Goal: Information Seeking & Learning: Learn about a topic

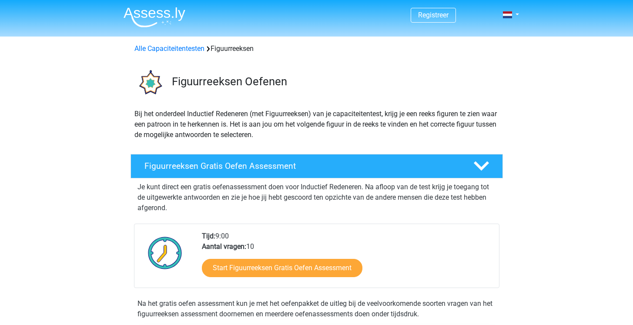
click at [149, 17] on img at bounding box center [155, 17] width 62 height 20
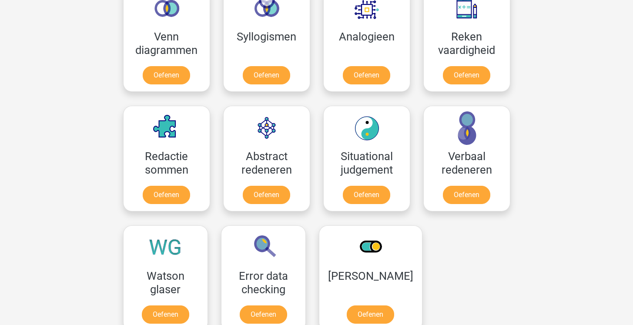
scroll to position [296, 0]
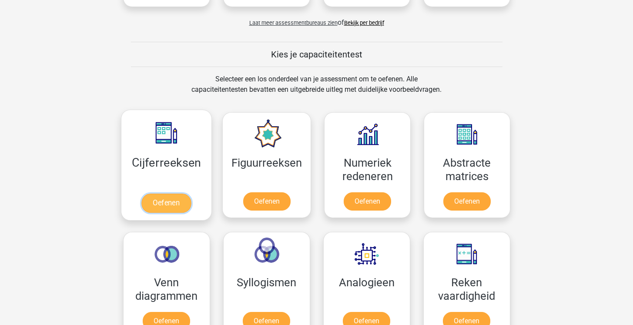
click at [160, 206] on link "Oefenen" at bounding box center [166, 203] width 50 height 19
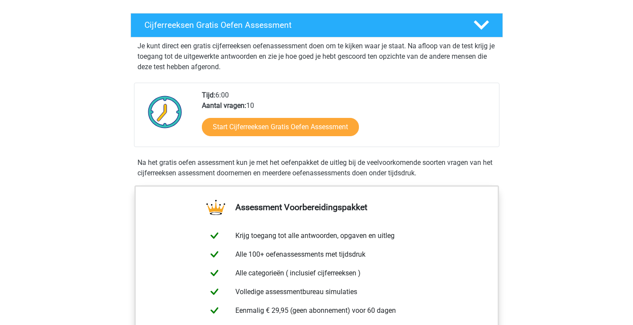
scroll to position [152, 0]
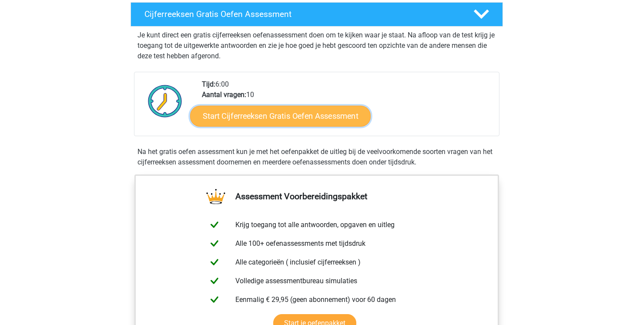
click at [335, 126] on link "Start Cijferreeksen Gratis Oefen Assessment" at bounding box center [280, 115] width 181 height 21
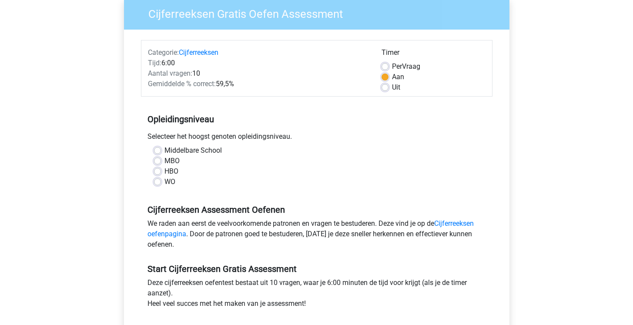
click at [167, 182] on label "WO" at bounding box center [170, 182] width 11 height 10
click at [161, 182] on input "WO" at bounding box center [157, 181] width 7 height 9
radio input "true"
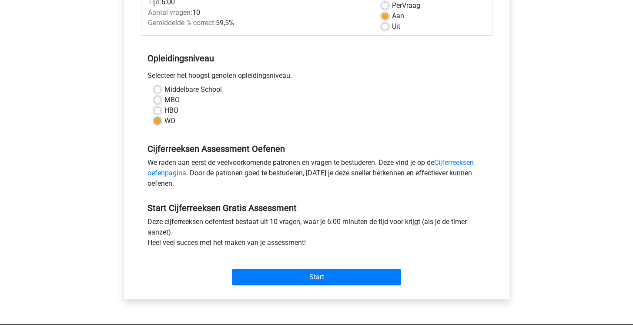
scroll to position [144, 0]
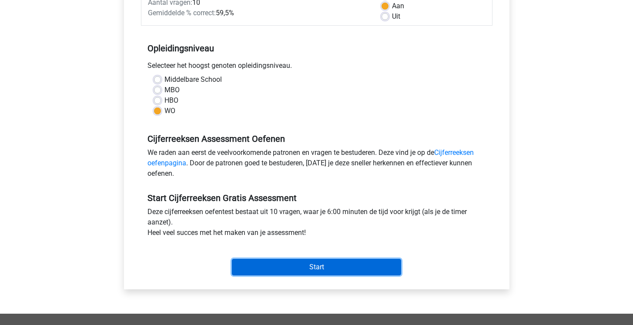
click at [295, 272] on input "Start" at bounding box center [316, 267] width 169 height 17
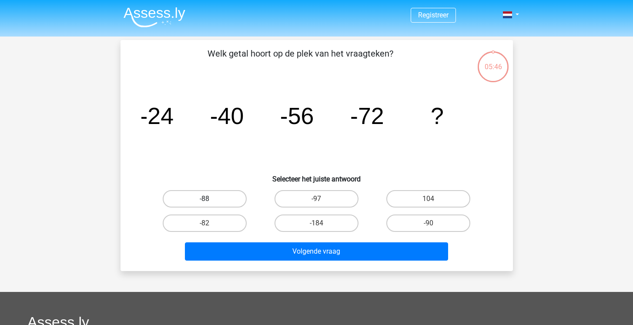
click at [231, 195] on label "-88" at bounding box center [205, 198] width 84 height 17
click at [210, 199] on input "-88" at bounding box center [208, 202] width 6 height 6
radio input "true"
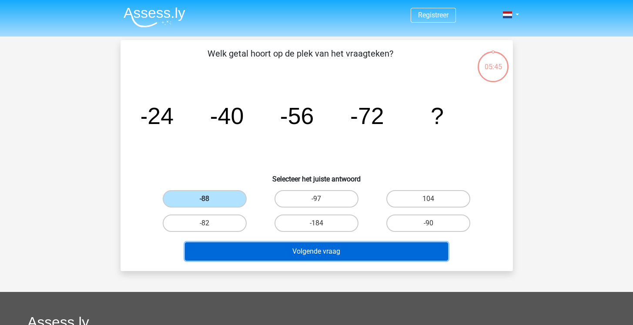
click at [340, 253] on button "Volgende vraag" at bounding box center [316, 251] width 263 height 18
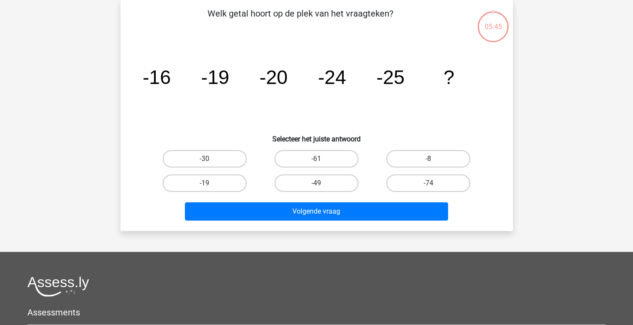
scroll to position [14, 0]
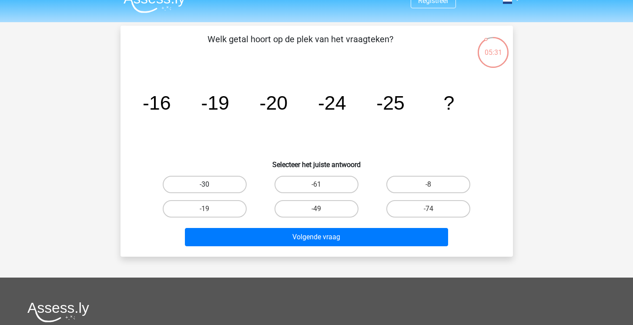
click at [230, 178] on label "-30" at bounding box center [205, 184] width 84 height 17
click at [210, 185] on input "-30" at bounding box center [208, 188] width 6 height 6
radio input "true"
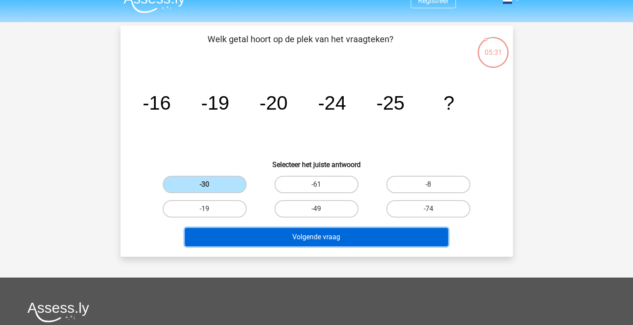
click at [275, 232] on button "Volgende vraag" at bounding box center [316, 237] width 263 height 18
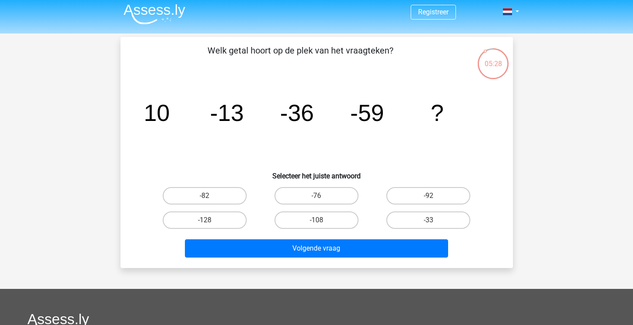
scroll to position [0, 0]
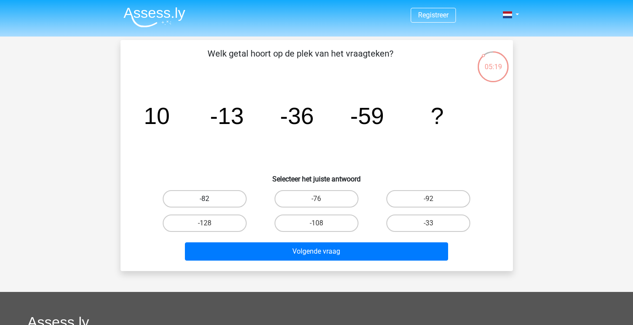
click at [226, 198] on label "-82" at bounding box center [205, 198] width 84 height 17
click at [210, 199] on input "-82" at bounding box center [208, 202] width 6 height 6
radio input "true"
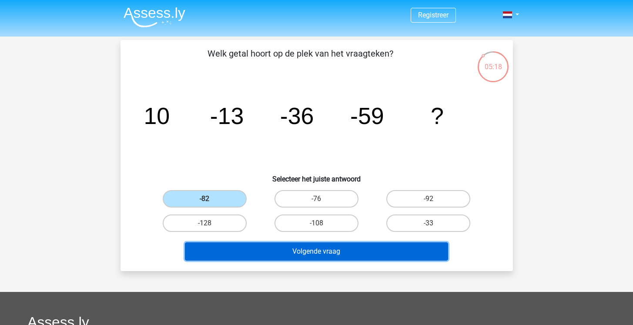
click at [276, 248] on button "Volgende vraag" at bounding box center [316, 251] width 263 height 18
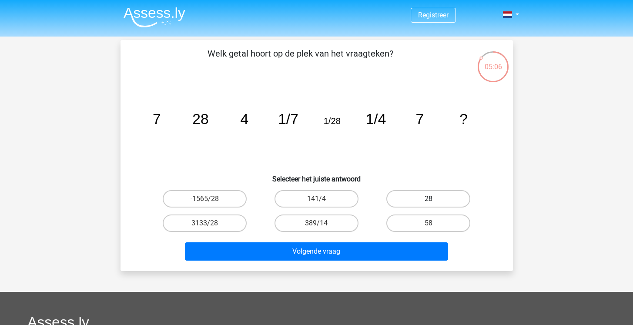
click at [406, 197] on label "28" at bounding box center [428, 198] width 84 height 17
click at [429, 199] on input "28" at bounding box center [432, 202] width 6 height 6
radio input "true"
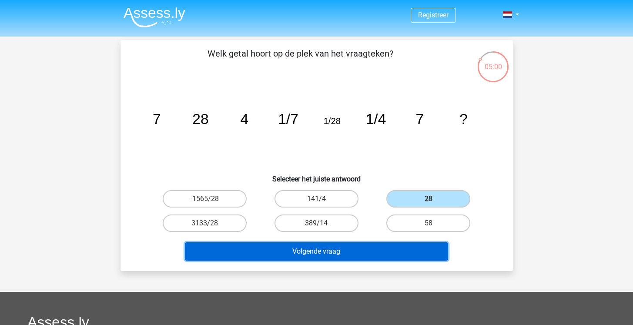
click at [375, 244] on button "Volgende vraag" at bounding box center [316, 251] width 263 height 18
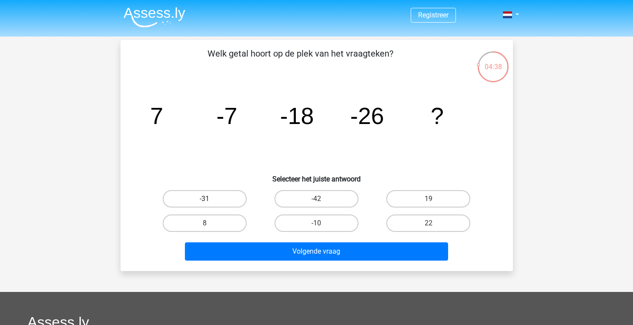
click at [231, 197] on label "-31" at bounding box center [205, 198] width 84 height 17
click at [210, 199] on input "-31" at bounding box center [208, 202] width 6 height 6
radio input "true"
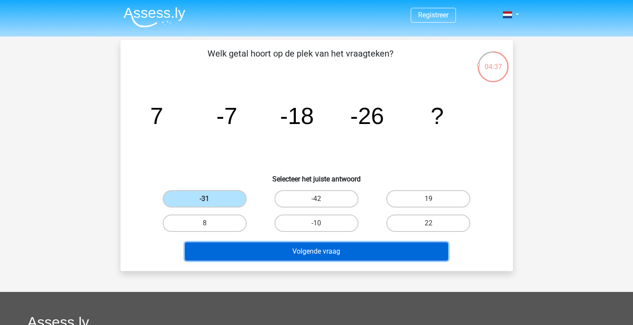
click at [299, 248] on button "Volgende vraag" at bounding box center [316, 251] width 263 height 18
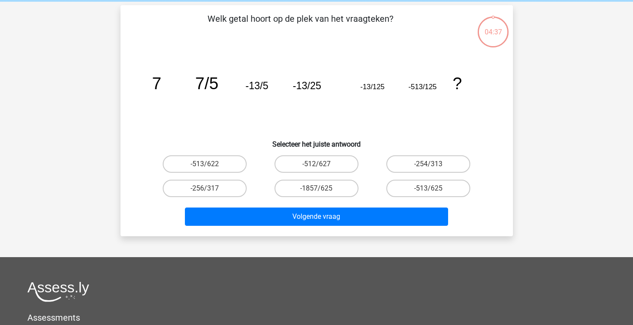
scroll to position [40, 0]
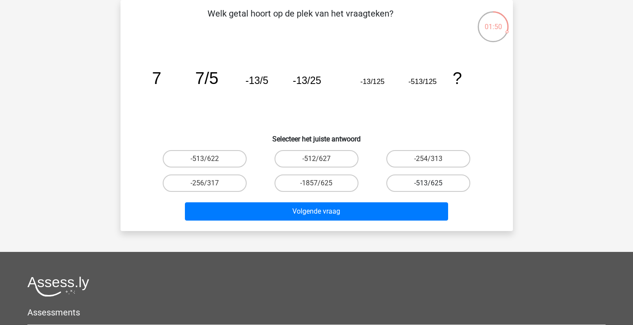
click at [420, 183] on label "-513/625" at bounding box center [428, 183] width 84 height 17
click at [429, 183] on input "-513/625" at bounding box center [432, 186] width 6 height 6
radio input "true"
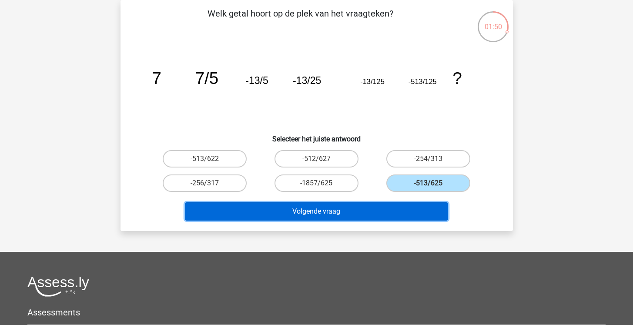
click at [398, 214] on button "Volgende vraag" at bounding box center [316, 211] width 263 height 18
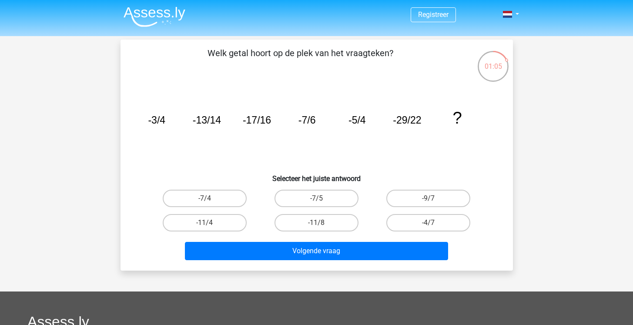
scroll to position [0, 0]
click at [216, 197] on label "-7/4" at bounding box center [205, 198] width 84 height 17
click at [210, 198] on input "-7/4" at bounding box center [208, 201] width 6 height 6
radio input "true"
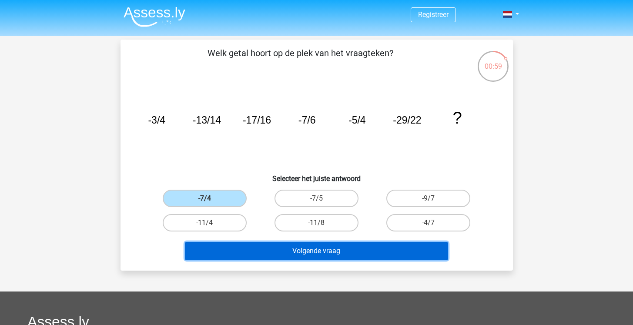
click at [275, 243] on button "Volgende vraag" at bounding box center [316, 251] width 263 height 18
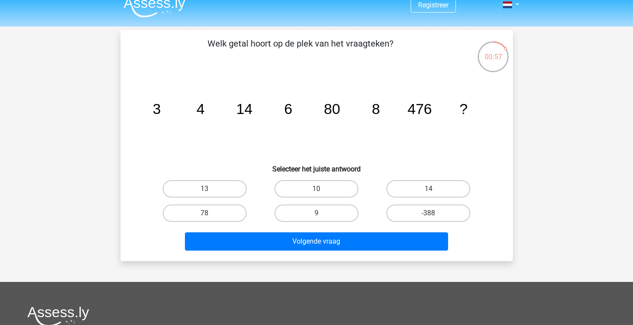
scroll to position [0, 0]
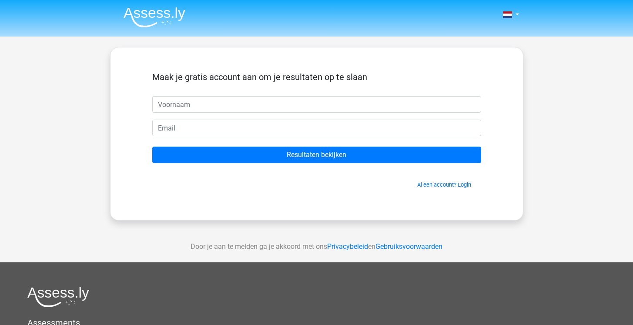
click at [293, 108] on input "text" at bounding box center [316, 104] width 329 height 17
type input "D"
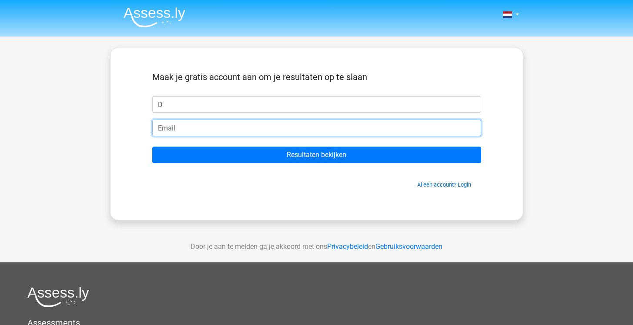
click at [265, 131] on input "email" at bounding box center [316, 128] width 329 height 17
type input "[EMAIL_ADDRESS][DOMAIN_NAME]"
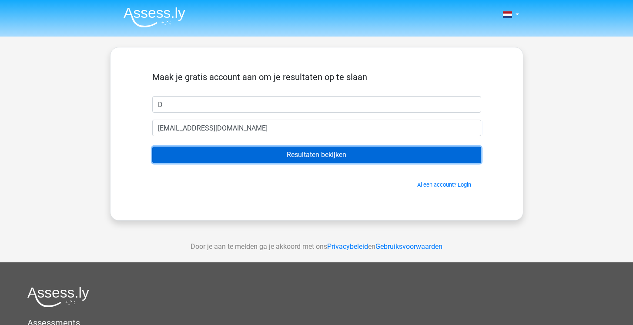
click at [287, 157] on input "Resultaten bekijken" at bounding box center [316, 155] width 329 height 17
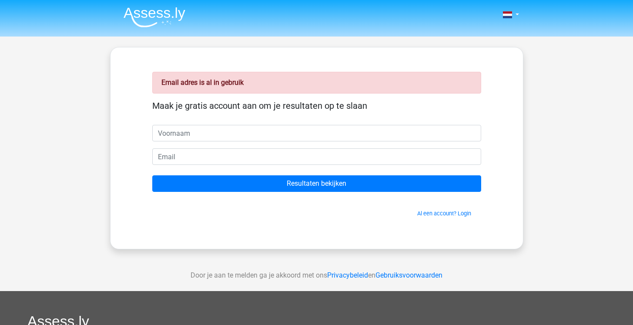
click at [424, 223] on div "Email adres is al in gebruik Maak je gratis account aan om je resultaten op te …" at bounding box center [316, 148] width 371 height 160
click at [430, 218] on span "Al een account? Login" at bounding box center [317, 213] width 322 height 8
click at [434, 213] on link "Al een account? Login" at bounding box center [444, 213] width 54 height 7
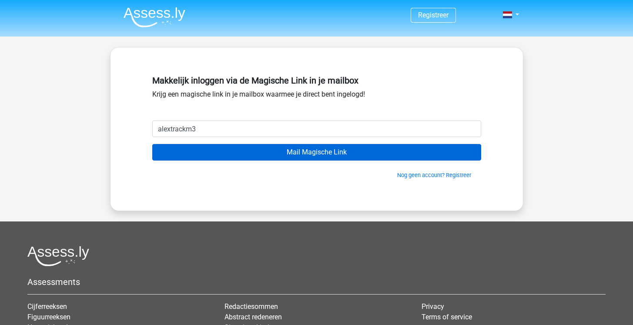
type input "[EMAIL_ADDRESS][DOMAIN_NAME]"
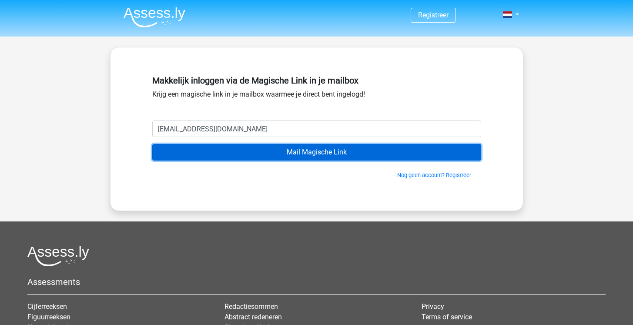
click at [308, 149] on input "Mail Magische Link" at bounding box center [316, 152] width 329 height 17
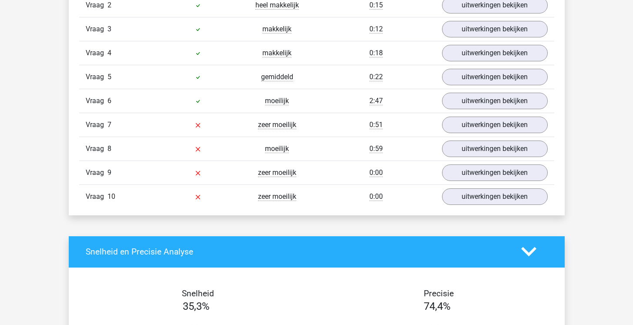
scroll to position [817, 0]
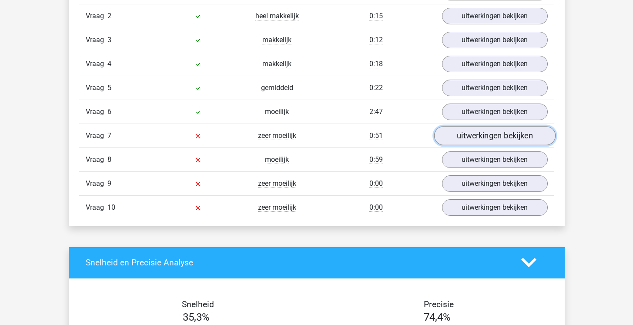
click at [479, 137] on link "uitwerkingen bekijken" at bounding box center [494, 135] width 121 height 19
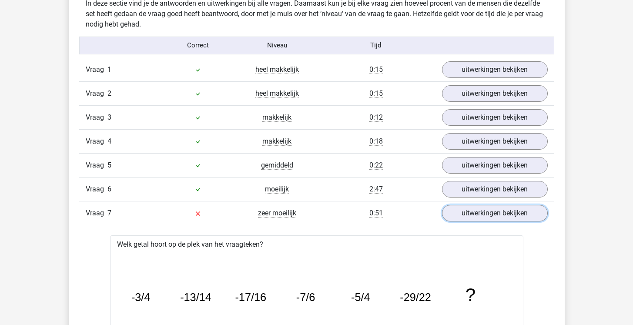
scroll to position [729, 0]
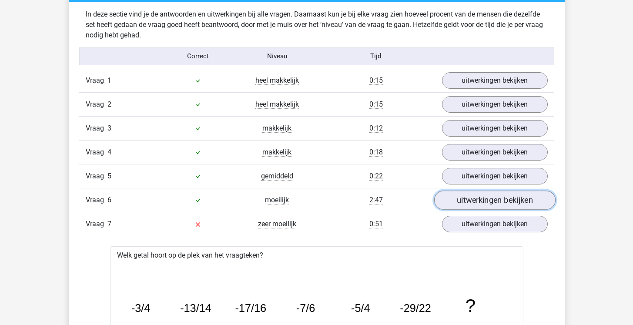
click at [478, 207] on link "uitwerkingen bekijken" at bounding box center [494, 200] width 121 height 19
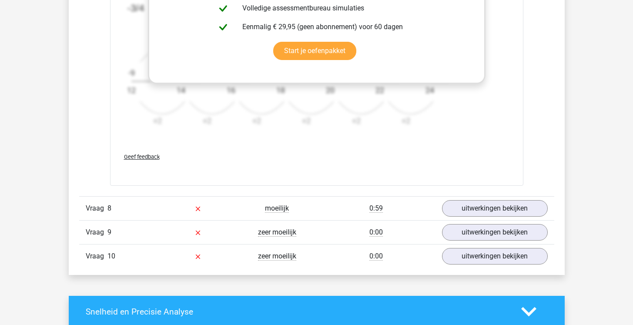
scroll to position [1683, 0]
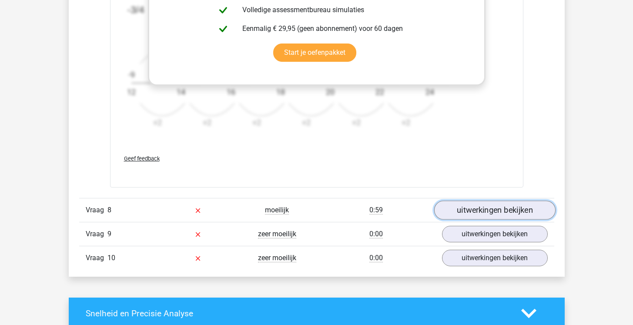
click at [466, 212] on link "uitwerkingen bekijken" at bounding box center [494, 210] width 121 height 19
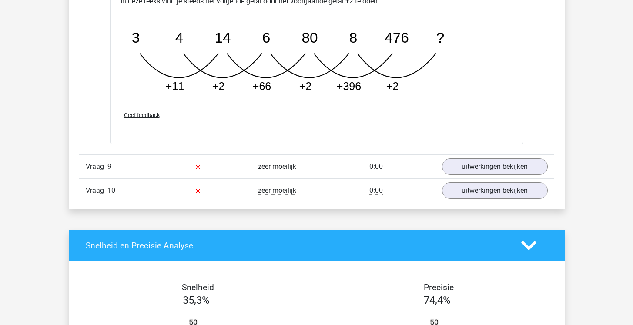
scroll to position [2181, 0]
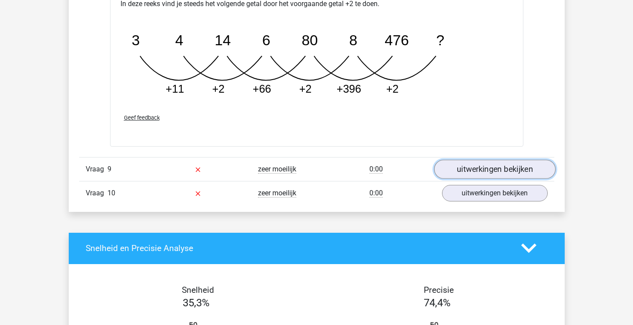
click at [453, 166] on link "uitwerkingen bekijken" at bounding box center [494, 169] width 121 height 19
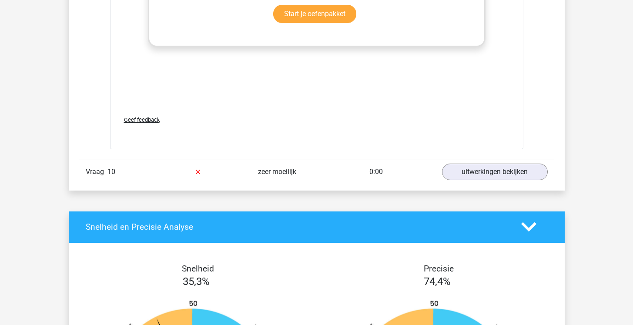
scroll to position [2728, 0]
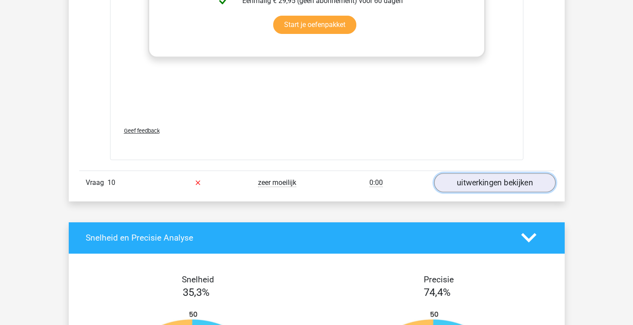
click at [447, 179] on link "uitwerkingen bekijken" at bounding box center [494, 182] width 121 height 19
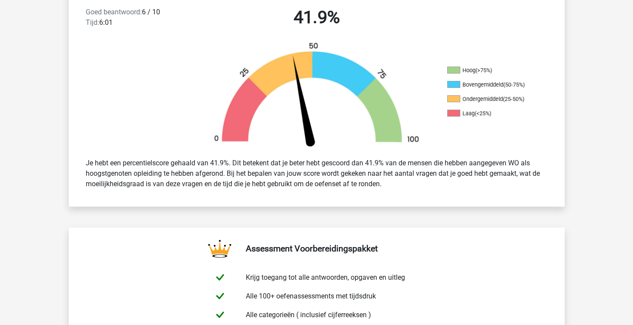
scroll to position [0, 0]
